Goal: Find specific page/section: Find specific page/section

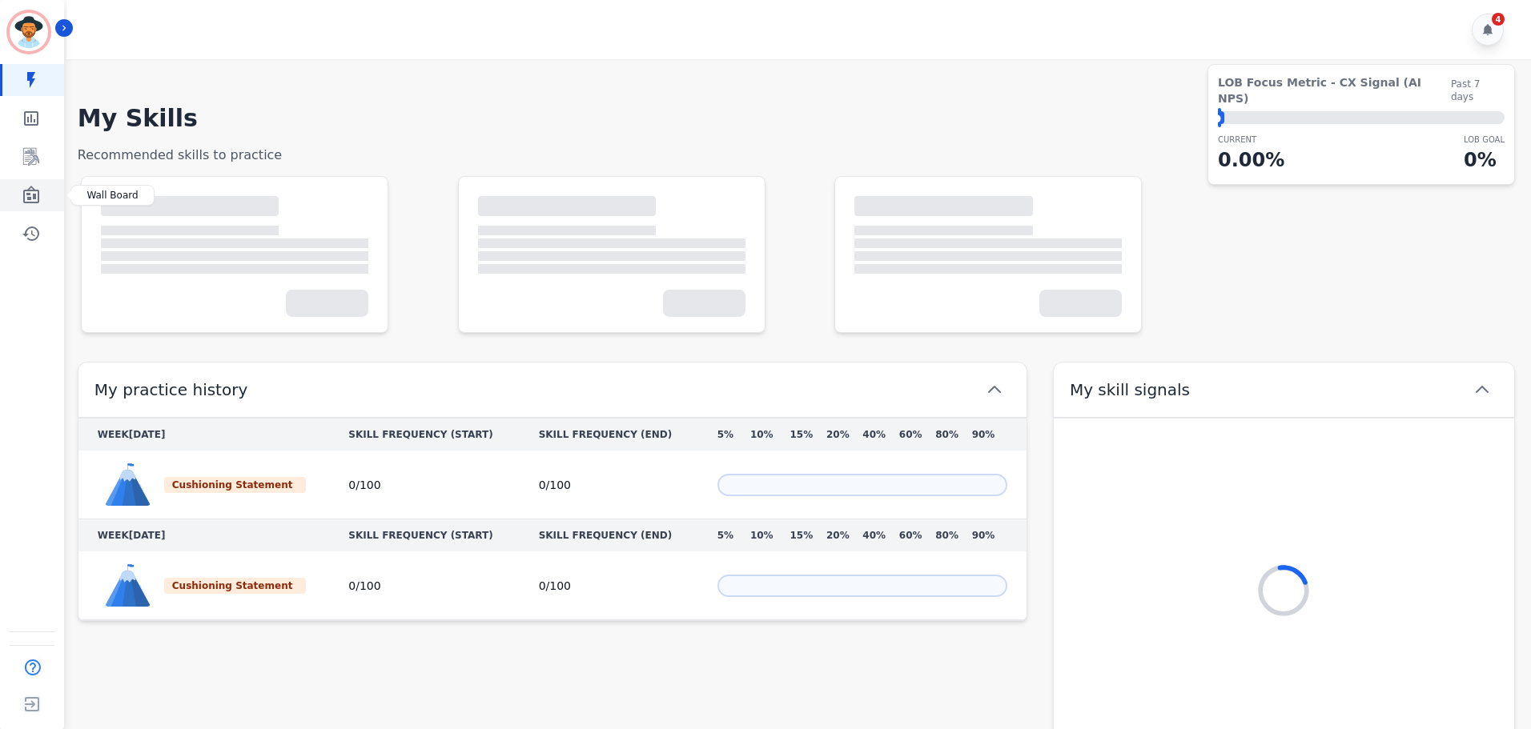
click at [24, 197] on icon "Sidebar" at bounding box center [31, 195] width 16 height 18
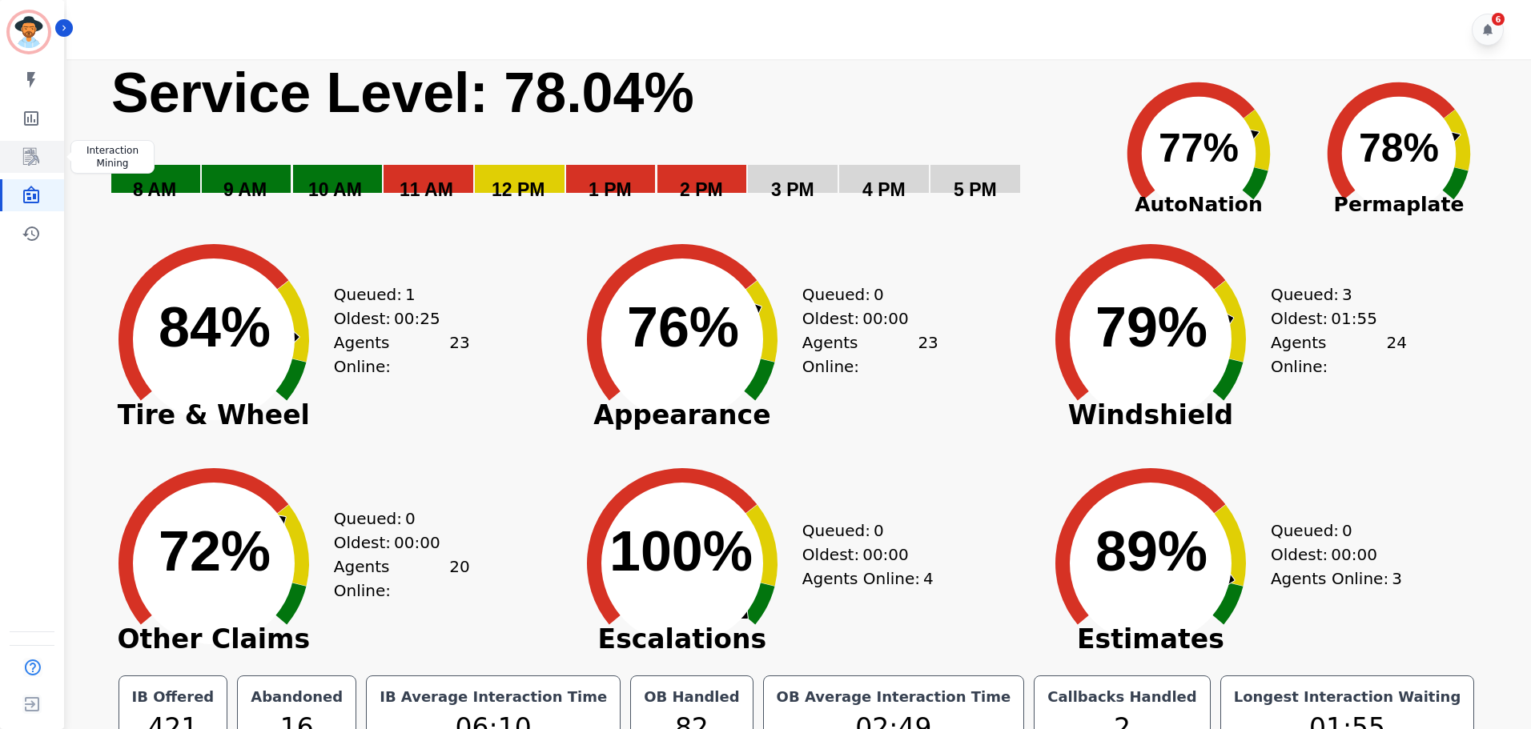
click at [28, 157] on icon "Sidebar" at bounding box center [31, 156] width 19 height 19
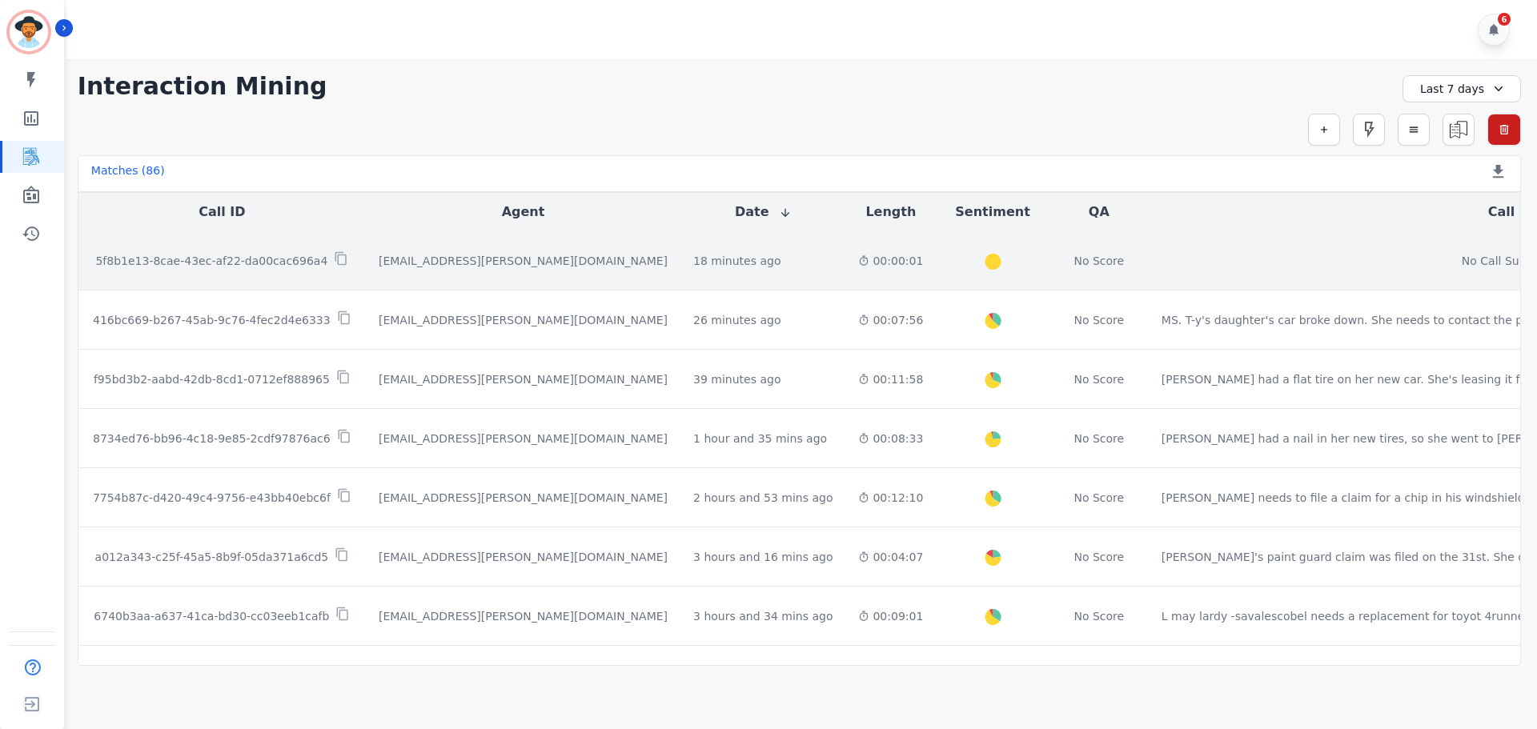
click at [235, 255] on p "5f8b1e13-8cae-43ec-af22-da00cac696a4" at bounding box center [211, 261] width 232 height 16
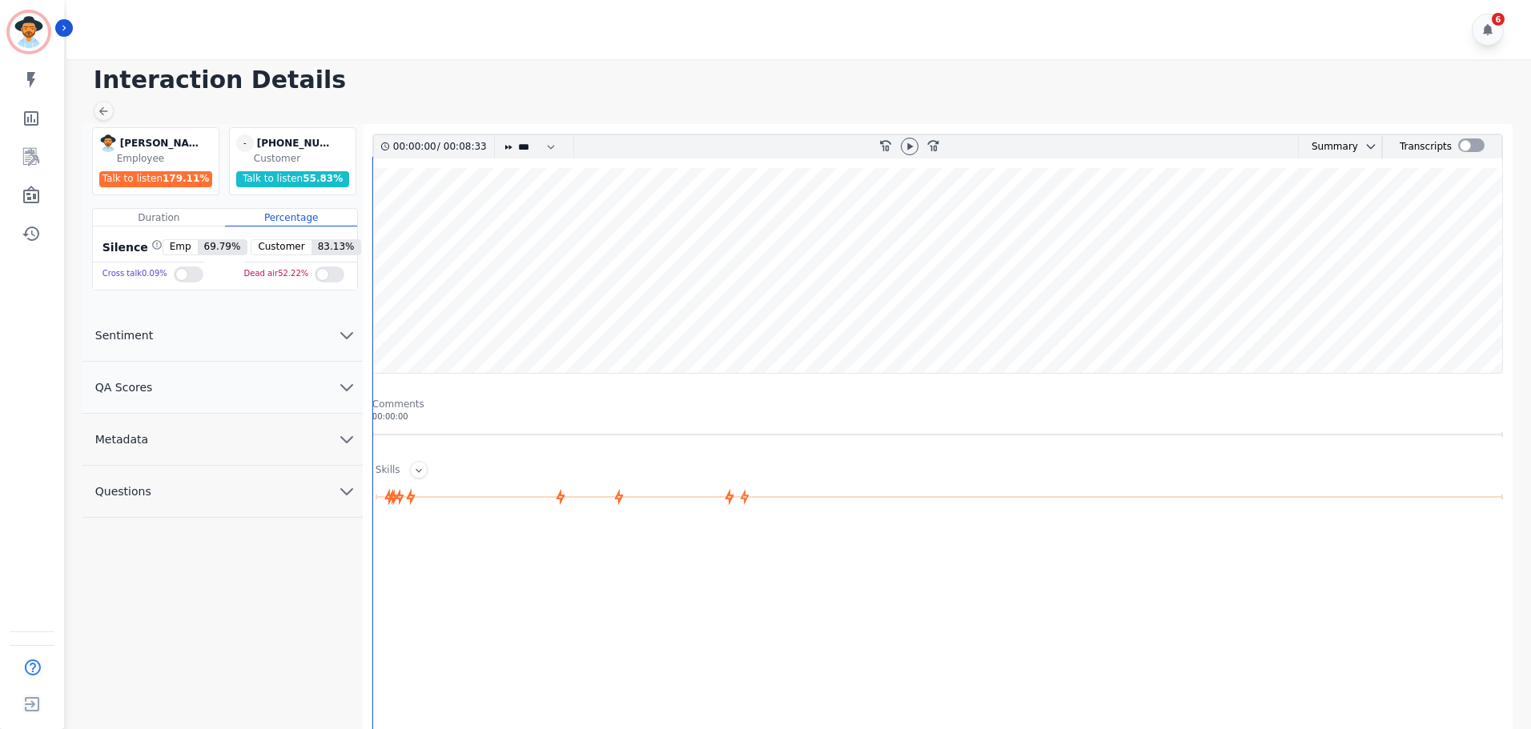
click at [552, 213] on wave at bounding box center [937, 270] width 1129 height 205
click at [909, 142] on icon at bounding box center [909, 146] width 13 height 13
click at [664, 222] on wave at bounding box center [937, 270] width 1129 height 205
click at [893, 229] on wave at bounding box center [937, 270] width 1129 height 205
click at [906, 144] on icon at bounding box center [909, 145] width 6 height 7
